Goal: Task Accomplishment & Management: Manage account settings

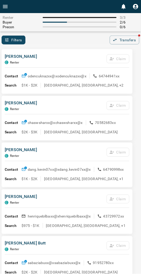
click at [66, 49] on div "Назар Оденчук C Renter Claim Contact odencuknazxx@x odencuknazxx@x 64744941xx S…" at bounding box center [67, 71] width 131 height 45
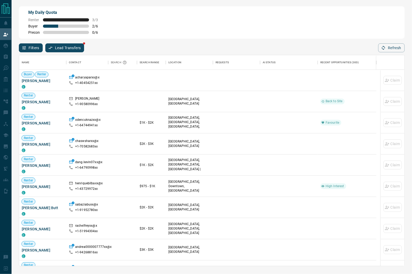
scroll to position [207, 380]
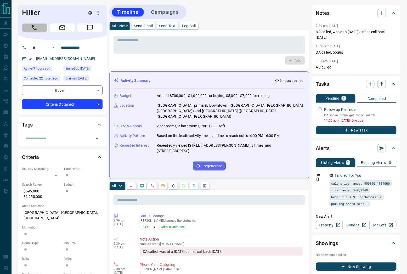
click at [32, 30] on icon "Call" at bounding box center [34, 27] width 7 height 7
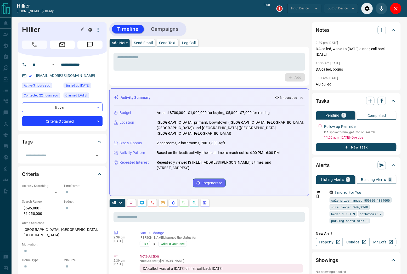
type input "*******"
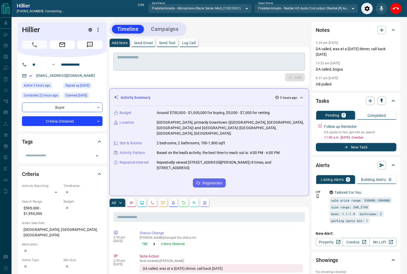
click at [251, 67] on textarea at bounding box center [209, 61] width 184 height 13
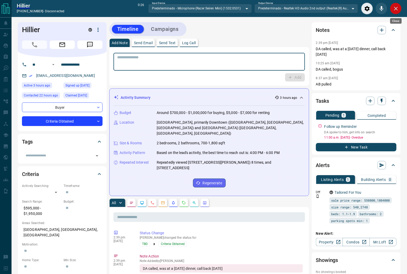
click at [396, 8] on icon "Close" at bounding box center [396, 8] width 6 height 6
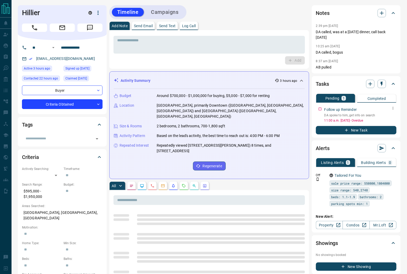
click at [393, 109] on icon "button" at bounding box center [393, 108] width 4 height 4
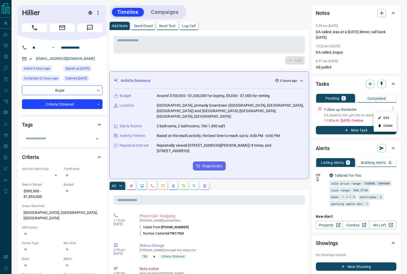
click at [385, 120] on li "Edit" at bounding box center [385, 118] width 23 height 8
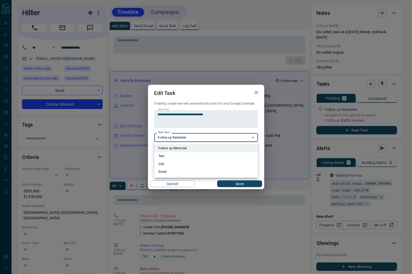
click at [205, 120] on div at bounding box center [206, 137] width 412 height 274
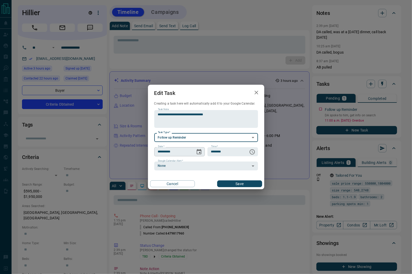
click at [199, 153] on icon "Choose date, selected date is Oct 14, 2025" at bounding box center [199, 151] width 5 height 5
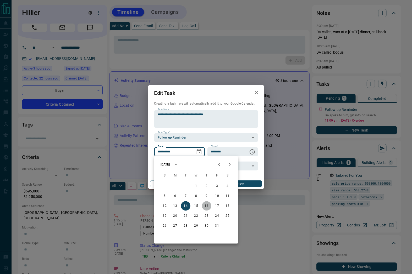
click at [208, 207] on button "16" at bounding box center [206, 205] width 9 height 9
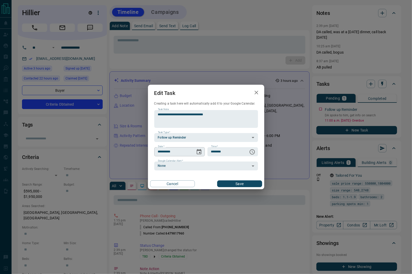
click at [200, 154] on icon "Choose date, selected date is Oct 16, 2025" at bounding box center [199, 151] width 5 height 5
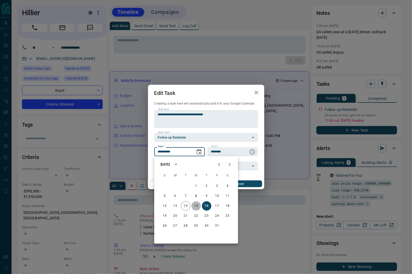
click at [195, 207] on button "15" at bounding box center [195, 205] width 9 height 9
type input "**********"
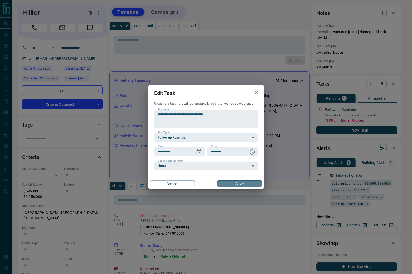
click at [235, 182] on button "Save" at bounding box center [239, 184] width 45 height 7
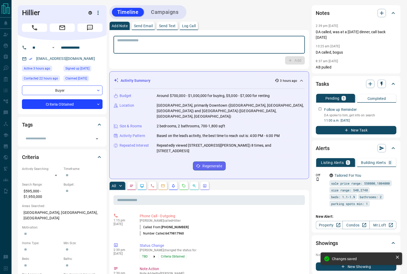
click at [215, 39] on textarea at bounding box center [209, 44] width 184 height 13
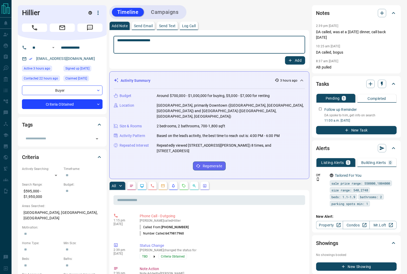
type textarea "**********"
click at [288, 63] on button "Add" at bounding box center [295, 60] width 20 height 8
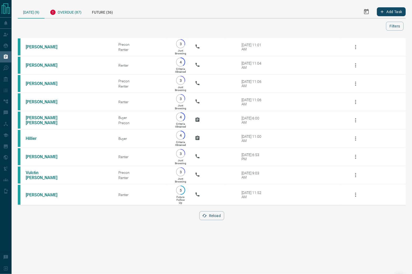
click at [77, 14] on div "Overdue (87)" at bounding box center [65, 11] width 42 height 13
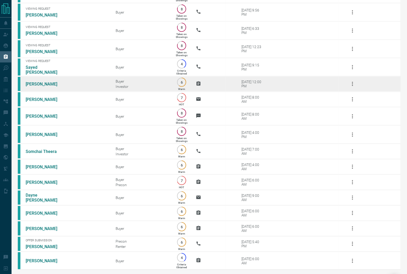
scroll to position [1266, 0]
